Goal: Task Accomplishment & Management: Manage account settings

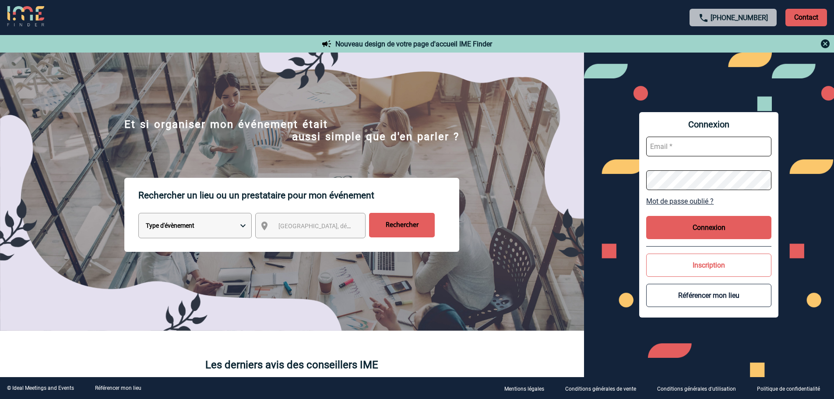
type input "fdelfondo@ime-groupe.com"
click at [677, 216] on button "Connexion" at bounding box center [708, 227] width 125 height 23
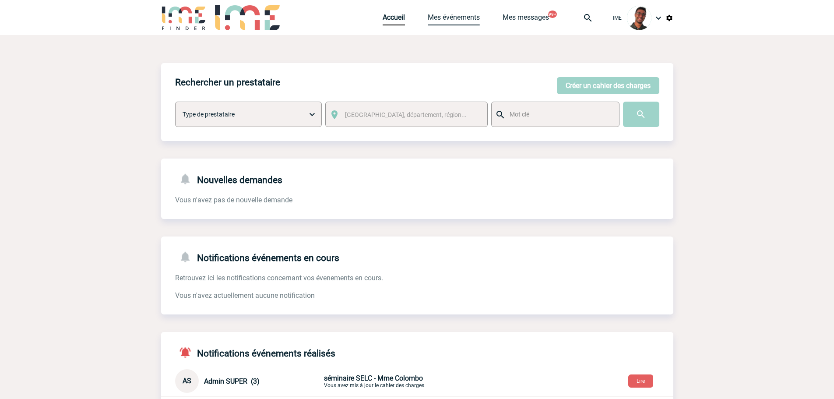
click at [430, 20] on link "Mes événements" at bounding box center [454, 19] width 52 height 12
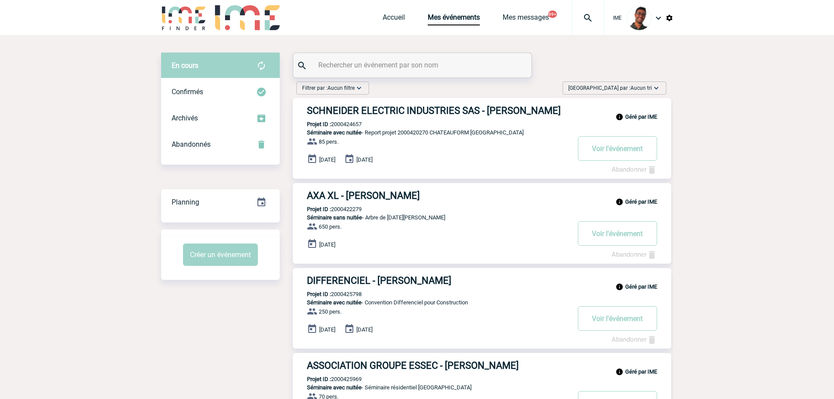
click at [423, 69] on input "text" at bounding box center [413, 65] width 195 height 13
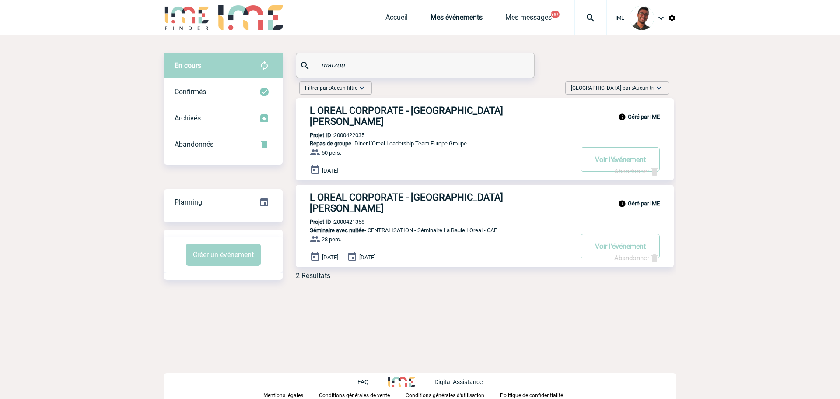
type input "marzou"
click at [232, 107] on div "Archivés" at bounding box center [223, 118] width 119 height 26
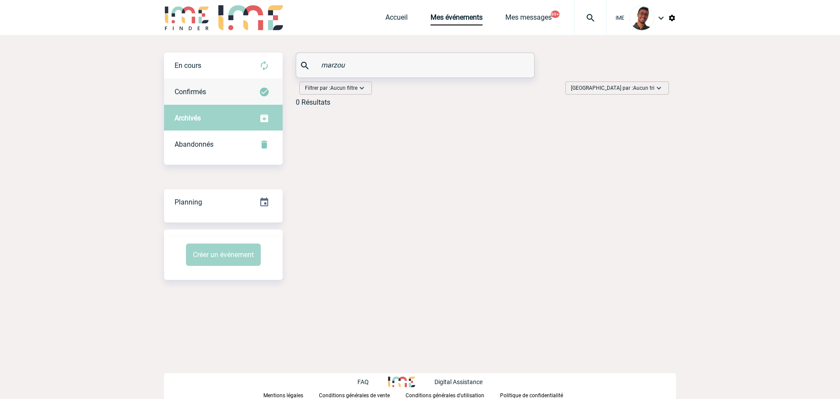
click at [235, 98] on div "Confirmés" at bounding box center [223, 92] width 119 height 26
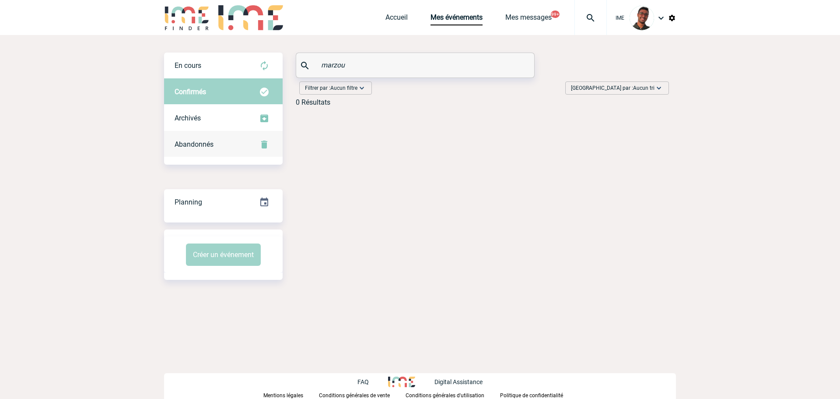
click at [227, 151] on div "Abandonnés" at bounding box center [223, 144] width 119 height 26
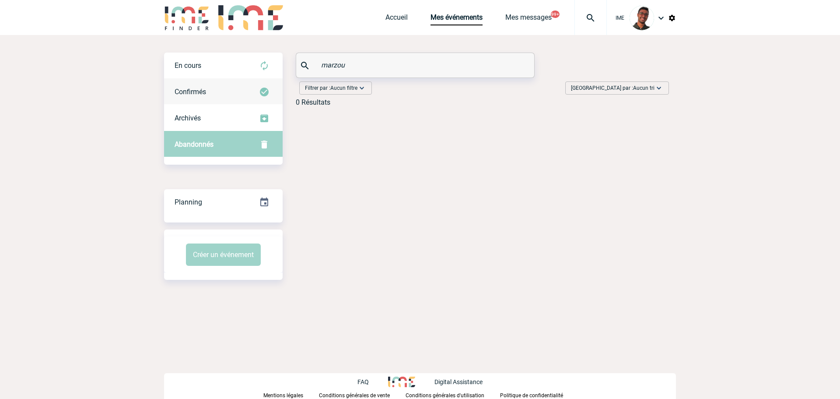
click at [260, 83] on div "Confirmés" at bounding box center [223, 92] width 119 height 26
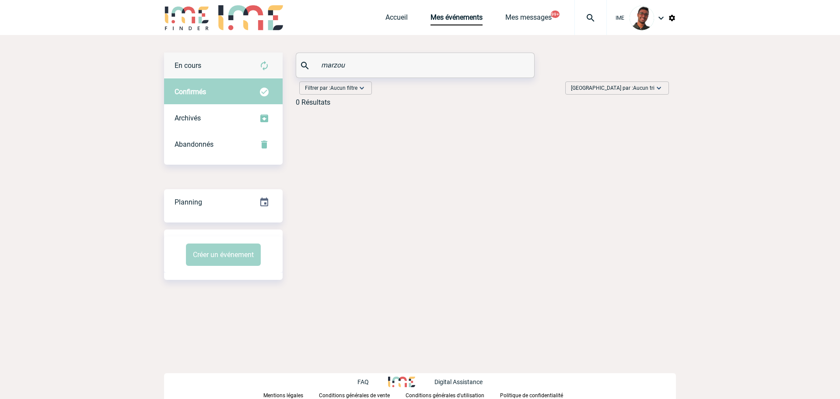
click at [258, 67] on div "En cours" at bounding box center [223, 66] width 119 height 26
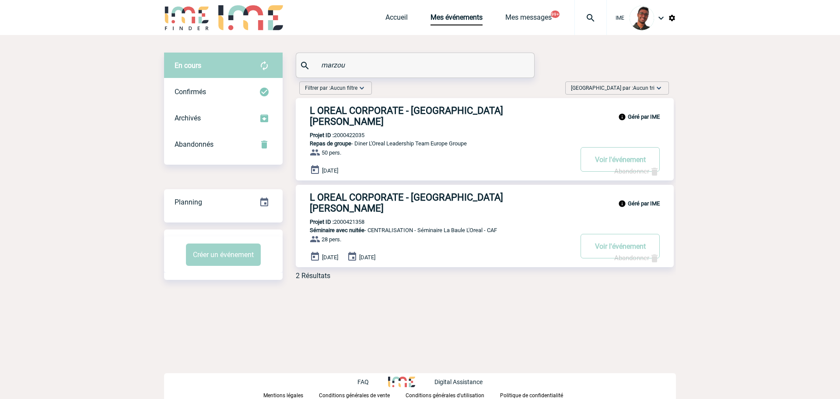
click at [197, 15] on img at bounding box center [187, 17] width 46 height 25
